Goal: Use online tool/utility: Utilize a website feature to perform a specific function

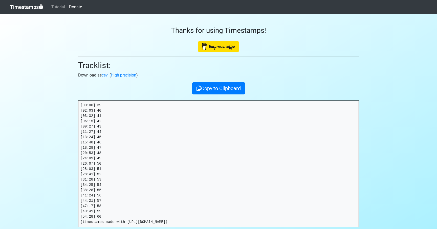
click at [22, 7] on link "Timestamps" at bounding box center [26, 7] width 33 height 10
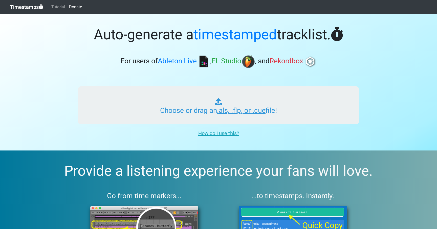
type input "C:\fakepath\INSOMNIAC IN THE MIX XL 010.als"
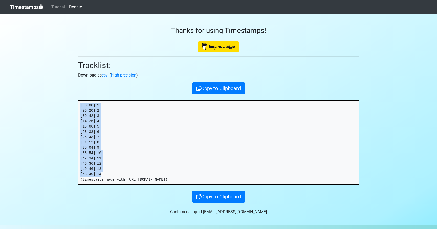
drag, startPoint x: 101, startPoint y: 173, endPoint x: 77, endPoint y: 102, distance: 75.0
click at [77, 102] on div "Thanks for using Timestamps! Tracklist: Download as csv . ( High precision ) Co…" at bounding box center [218, 108] width 288 height 189
copy pre "[00:00] 1 [06:20] 2 [09:42] 3 [14:25] 4 [18:06] 5 [23:38] 6 [26:43] 7 [31:13] 8…"
